Goal: Download file/media

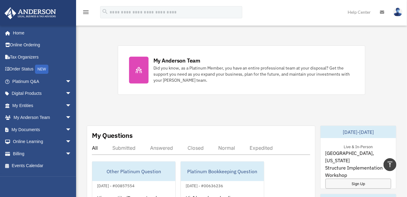
scroll to position [222, 0]
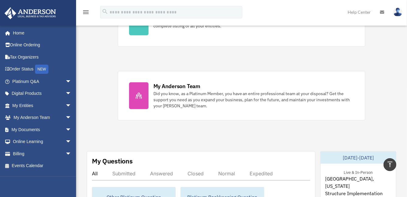
click at [96, 171] on div "All" at bounding box center [95, 173] width 6 height 6
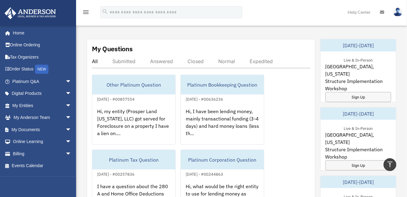
scroll to position [350, 0]
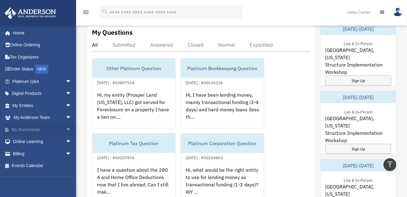
click at [24, 129] on link "My Documents arrow_drop_down" at bounding box center [42, 129] width 76 height 12
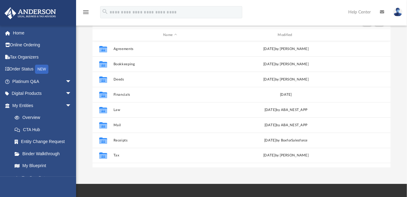
scroll to position [61, 0]
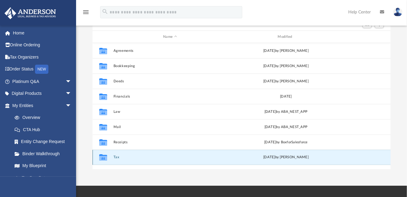
click at [118, 157] on button "Tax" at bounding box center [170, 157] width 113 height 4
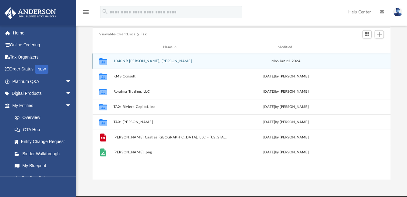
scroll to position [55, 0]
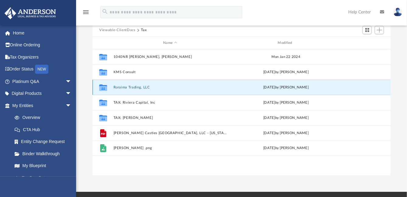
click at [136, 86] on button "Roraima Trading, LLC" at bounding box center [170, 87] width 113 height 4
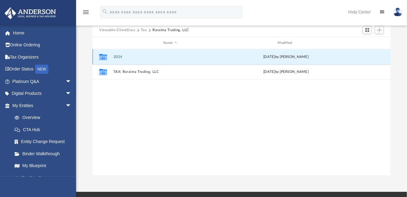
click at [120, 56] on button "2024" at bounding box center [170, 57] width 113 height 4
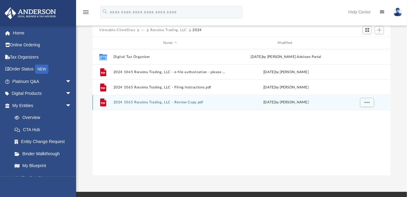
click at [152, 104] on div "File 2024 1065 Roraima Trading, LLC - Review Copy.pdf [DATE] by [PERSON_NAME]" at bounding box center [242, 102] width 298 height 15
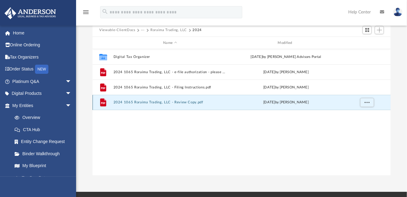
click at [152, 102] on button "2024 1065 Roraima Trading, LLC - Review Copy.pdf" at bounding box center [170, 102] width 113 height 4
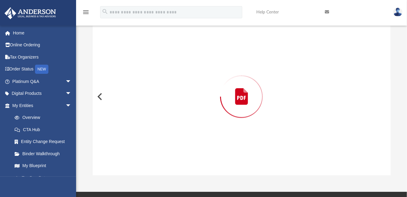
click at [152, 102] on div "Preview" at bounding box center [242, 96] width 298 height 157
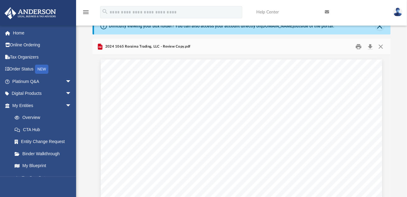
scroll to position [16, 0]
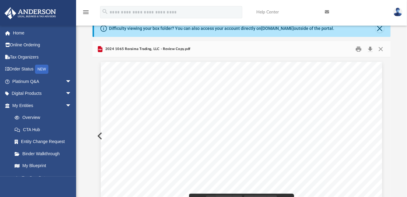
click at [369, 50] on button "Download" at bounding box center [370, 48] width 11 height 9
click at [245, 47] on div "2024 1065 Roraima Trading, LLC - Review Copy.pdf" at bounding box center [242, 49] width 298 height 16
